Goal: Task Accomplishment & Management: Use online tool/utility

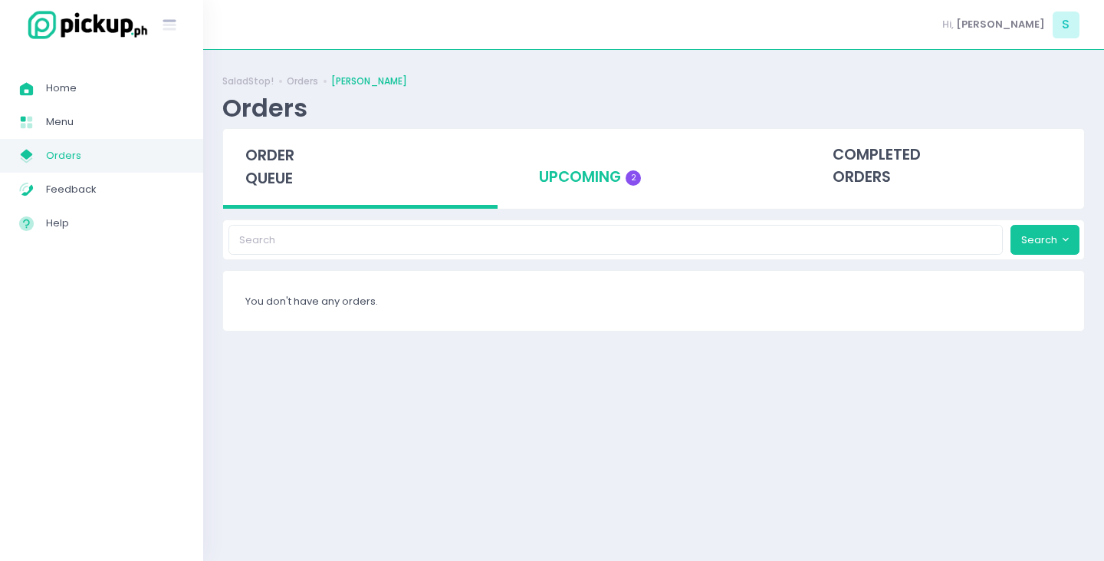
click at [606, 160] on div "upcoming 2" at bounding box center [654, 166] width 275 height 75
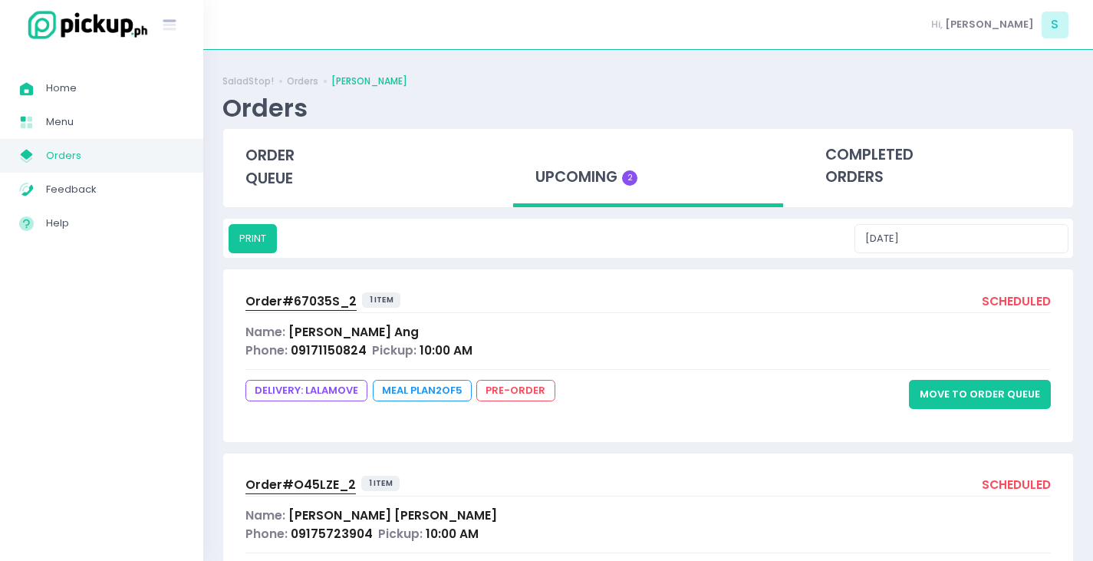
click at [968, 386] on button "Move to Order Queue" at bounding box center [980, 394] width 142 height 29
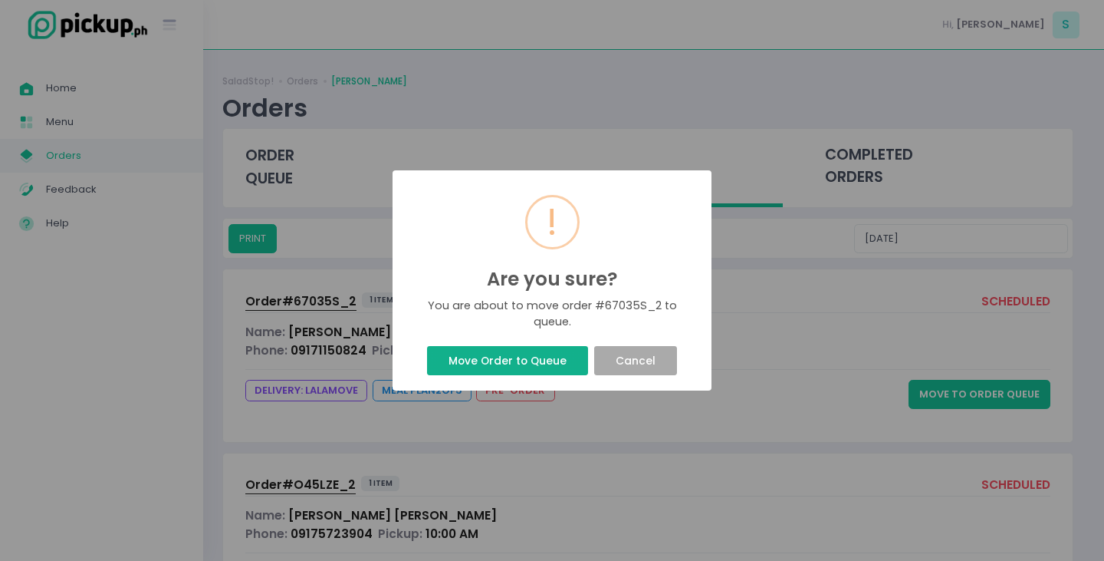
click at [505, 359] on button "Move Order to Queue" at bounding box center [507, 360] width 160 height 29
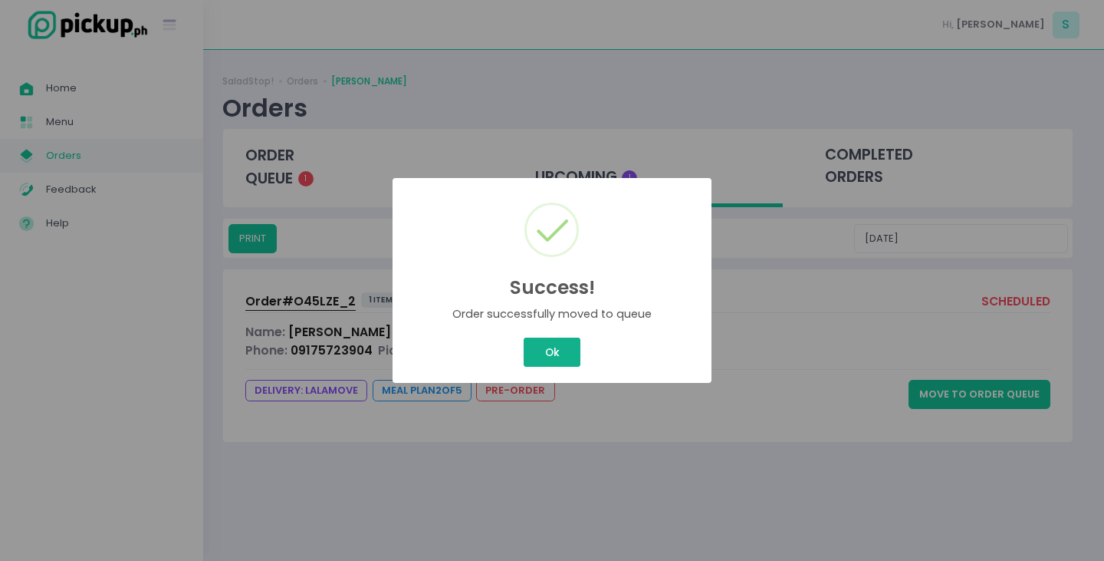
click at [542, 354] on div "Success! × Order successfully moved to queue Ok Cancel" at bounding box center [552, 280] width 1104 height 561
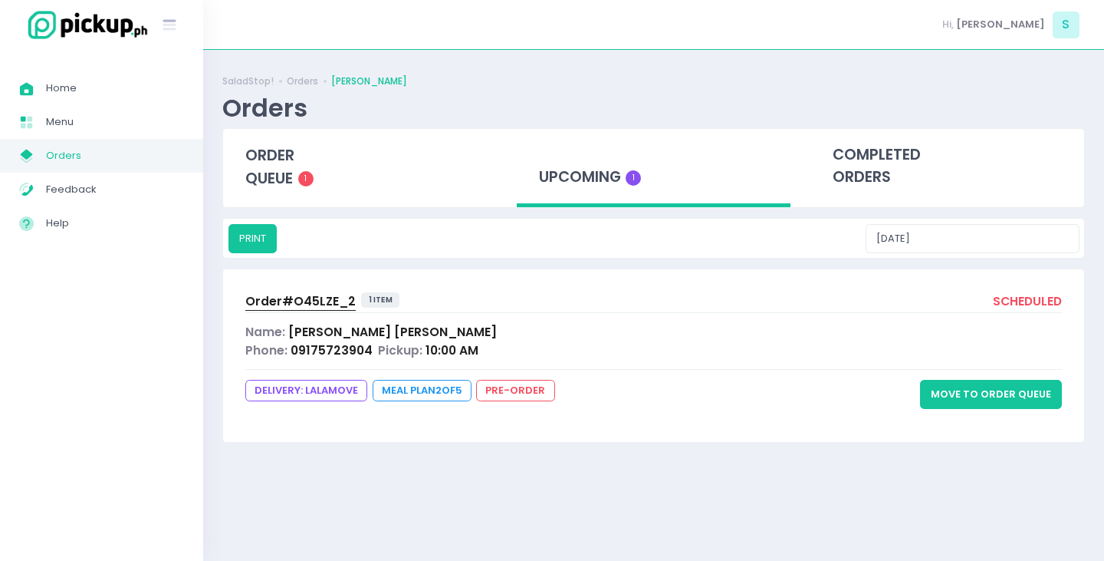
click at [997, 385] on button "Move to Order Queue" at bounding box center [991, 394] width 142 height 29
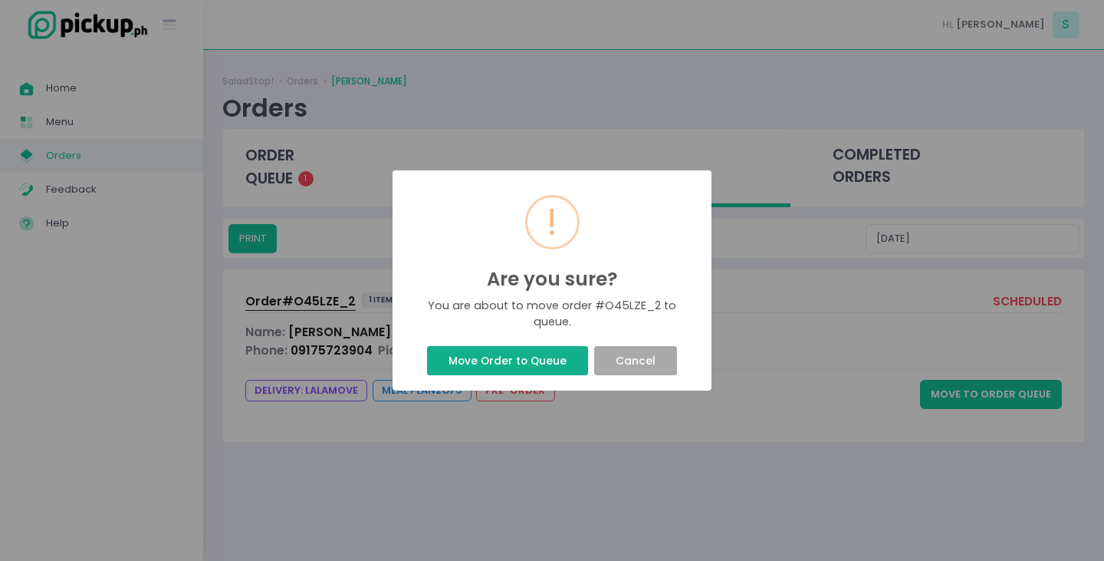
click at [494, 363] on button "Move Order to Queue" at bounding box center [507, 360] width 160 height 29
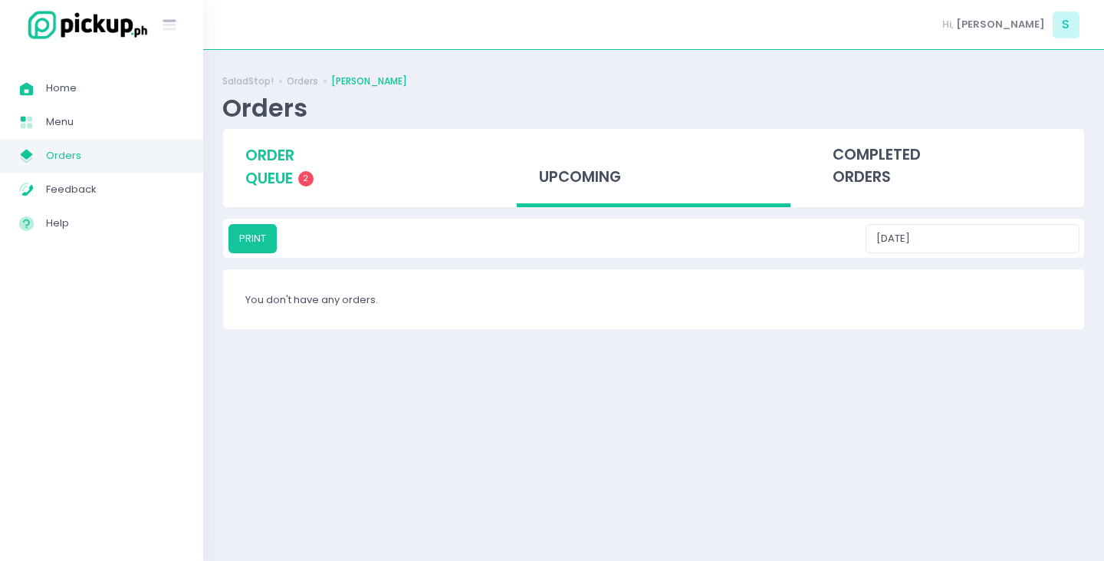
click at [278, 169] on span "order queue" at bounding box center [269, 167] width 49 height 44
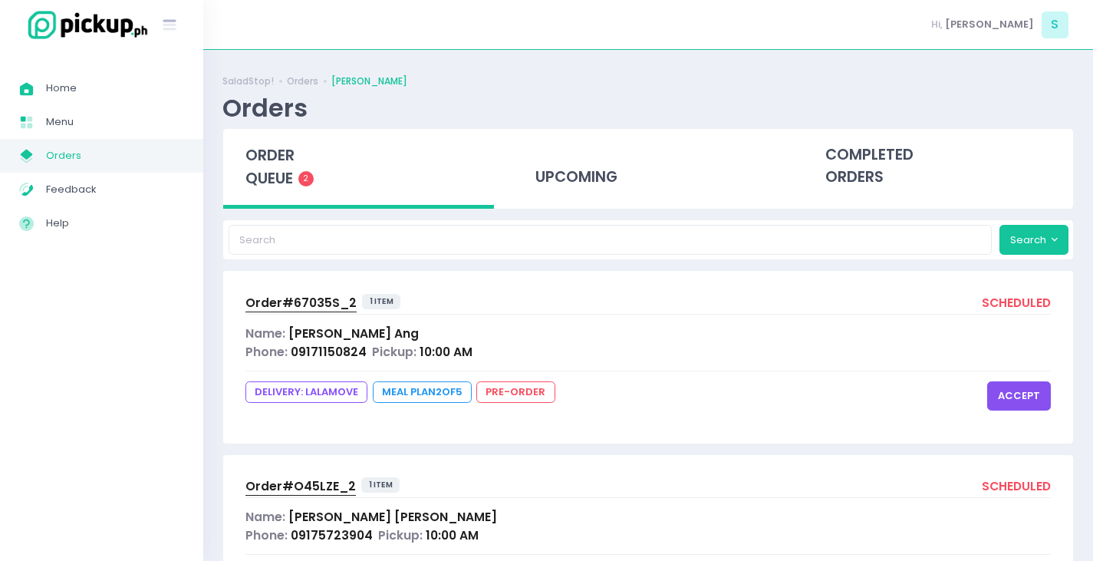
click at [1023, 393] on button "accept" at bounding box center [1019, 395] width 64 height 29
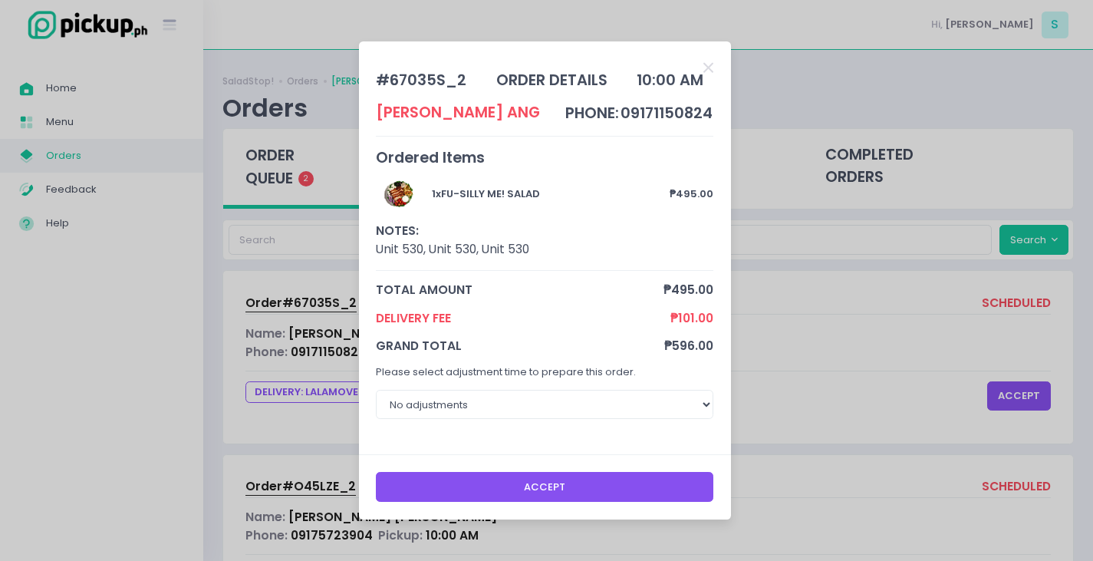
click at [625, 489] on button "Accept" at bounding box center [544, 486] width 337 height 29
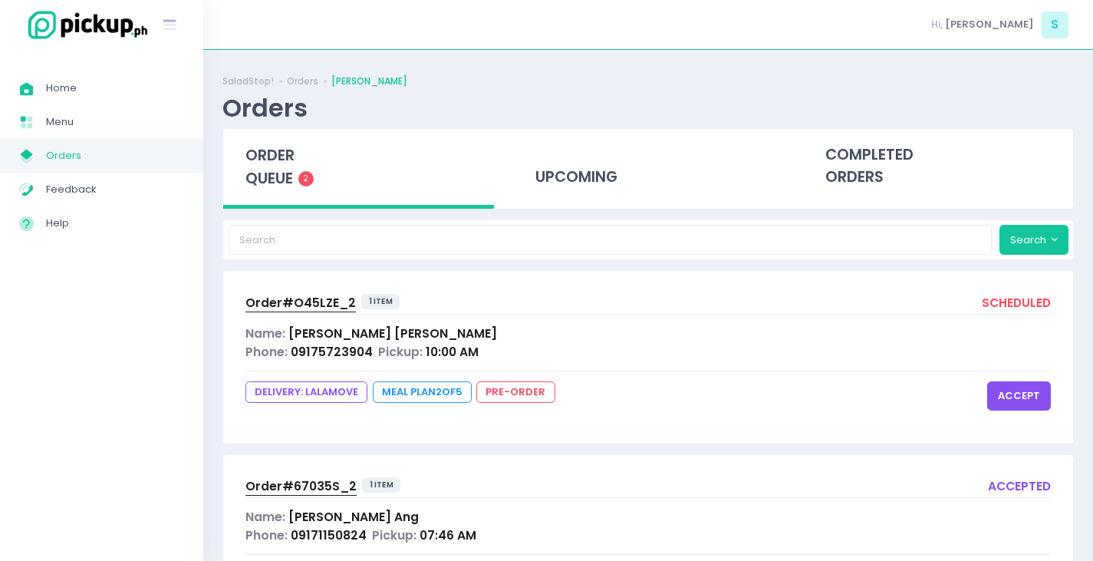
click at [1022, 397] on button "accept" at bounding box center [1019, 395] width 64 height 29
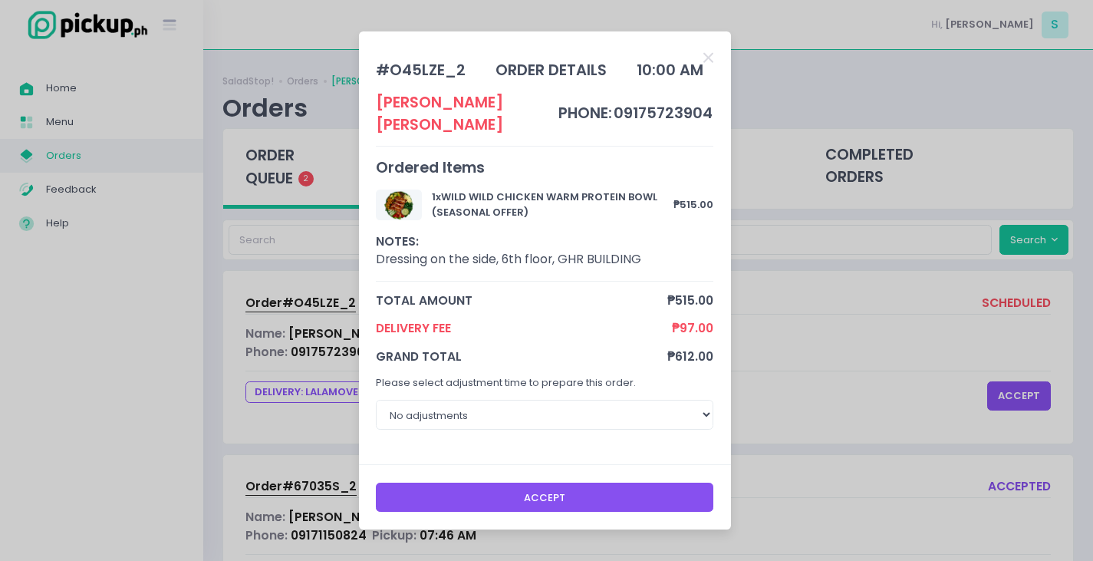
click at [601, 482] on button "Accept" at bounding box center [544, 496] width 337 height 29
